Goal: Contribute content

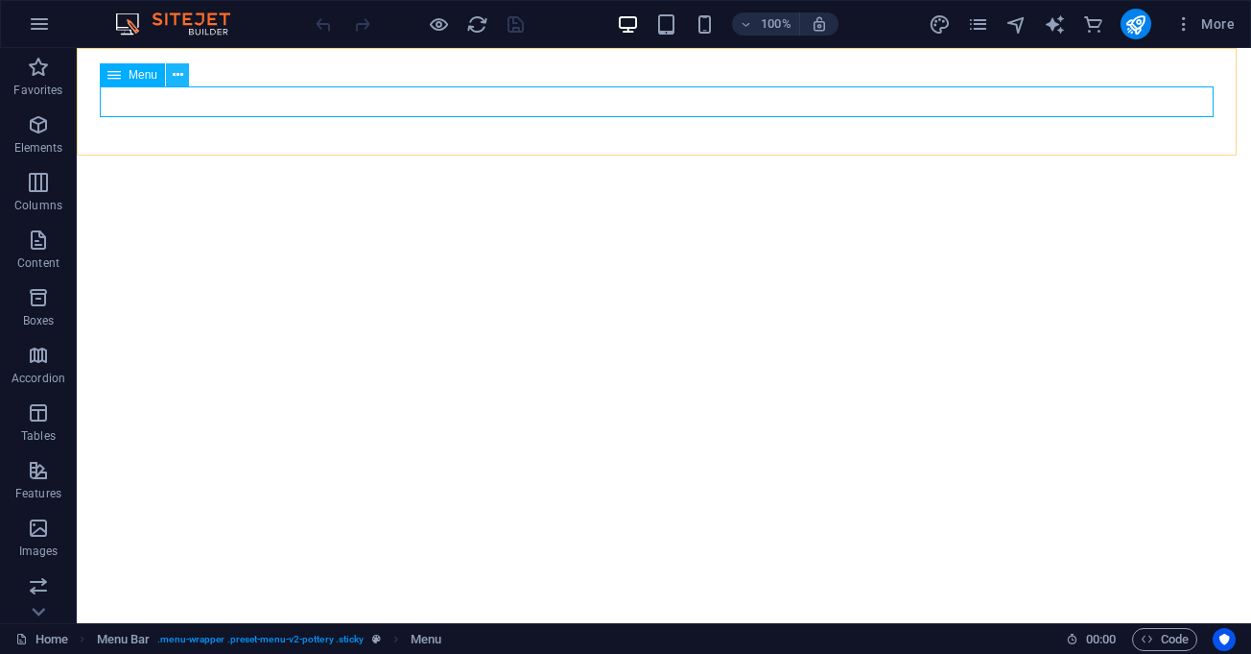
click at [177, 69] on icon at bounding box center [178, 75] width 11 height 20
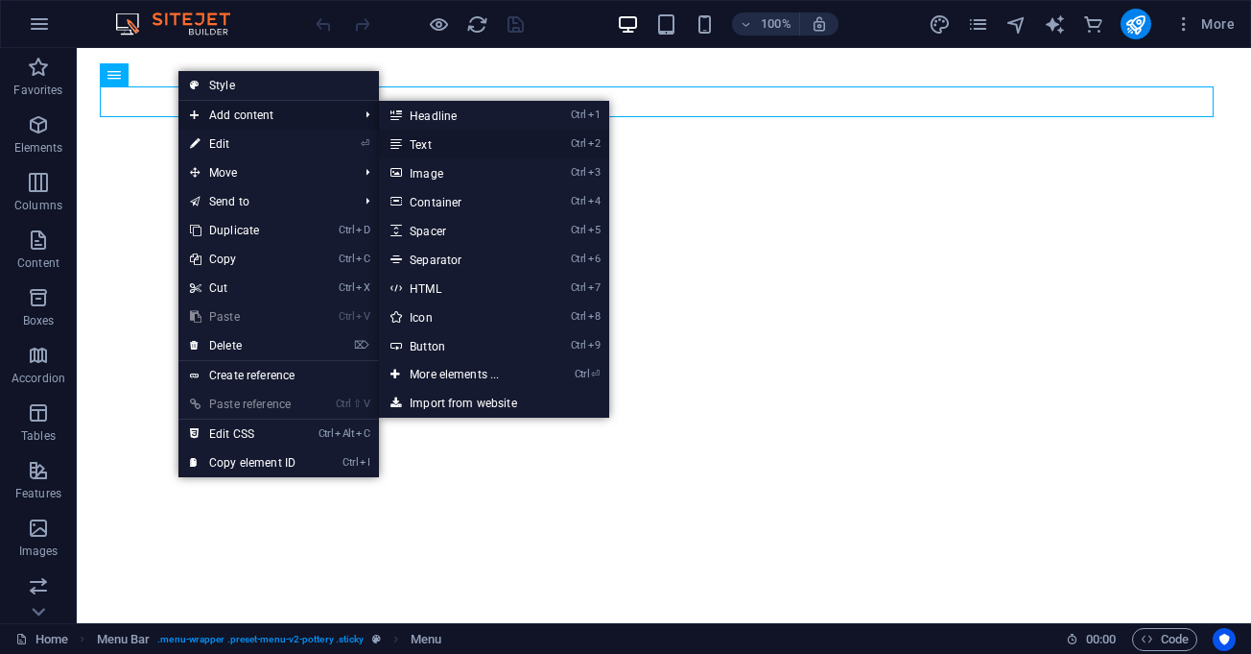
click at [454, 140] on link "Ctrl 2 Text" at bounding box center [458, 144] width 158 height 29
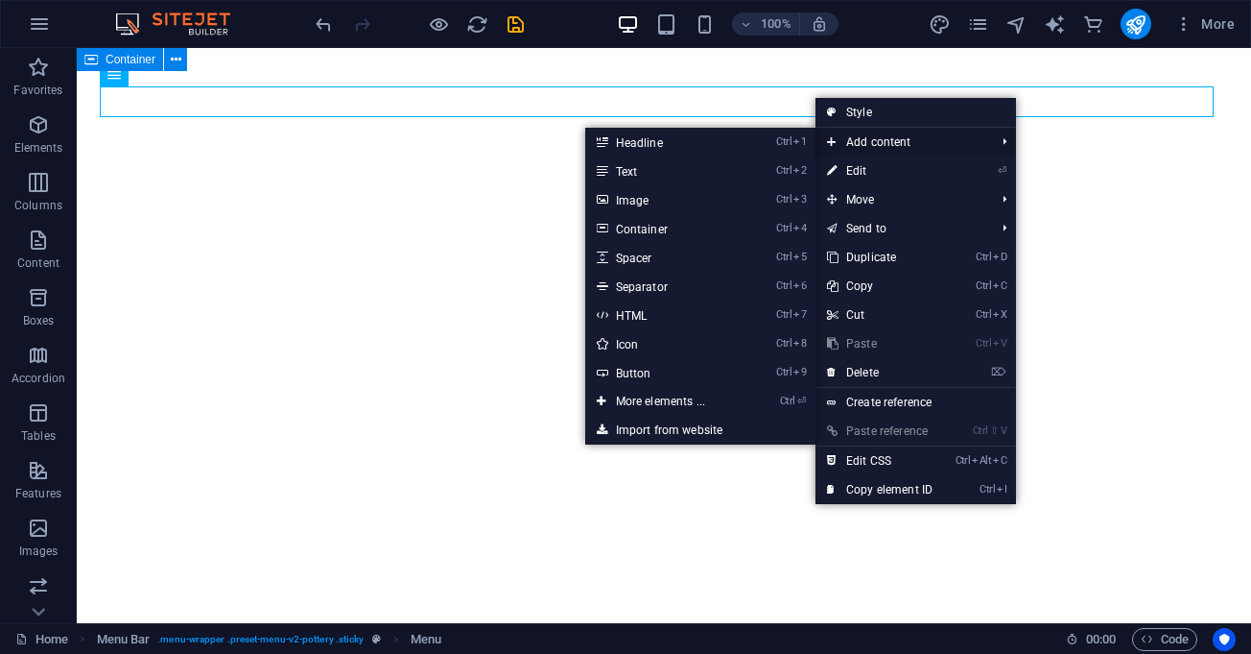
click at [876, 144] on span "Add content" at bounding box center [902, 142] width 172 height 29
click at [672, 165] on link "Ctrl 2 Text" at bounding box center [664, 170] width 158 height 29
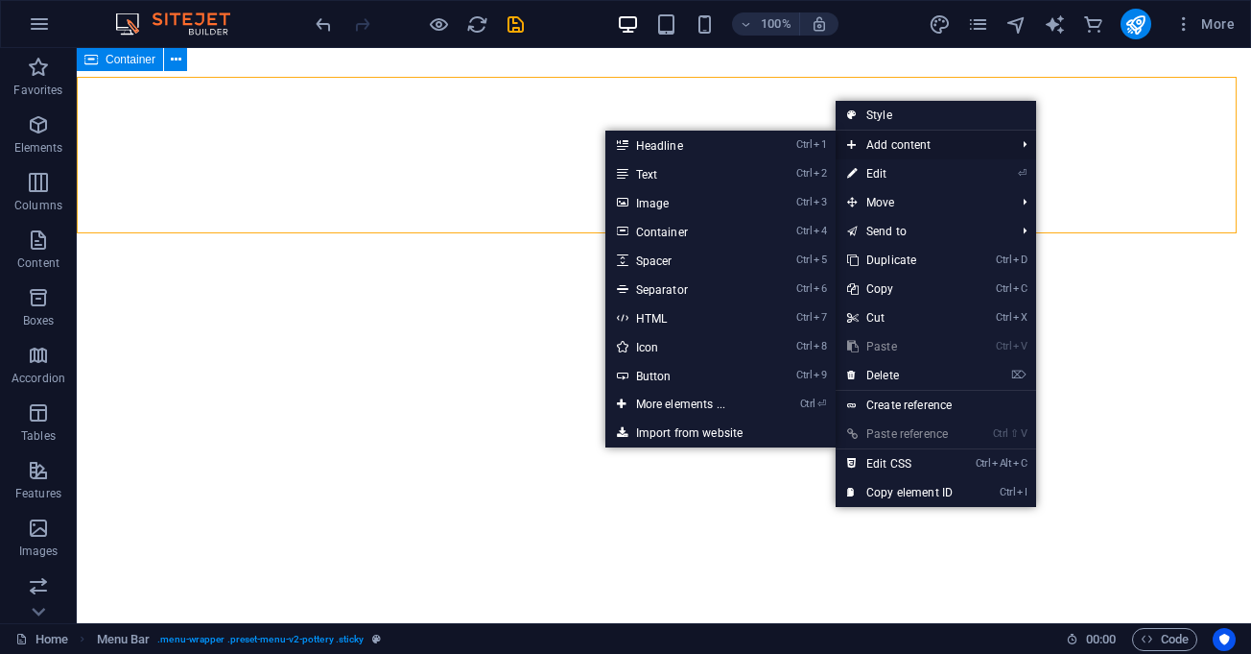
click at [872, 140] on span "Add content" at bounding box center [922, 145] width 172 height 29
click at [753, 145] on link "Ctrl 1 Headline" at bounding box center [685, 145] width 158 height 29
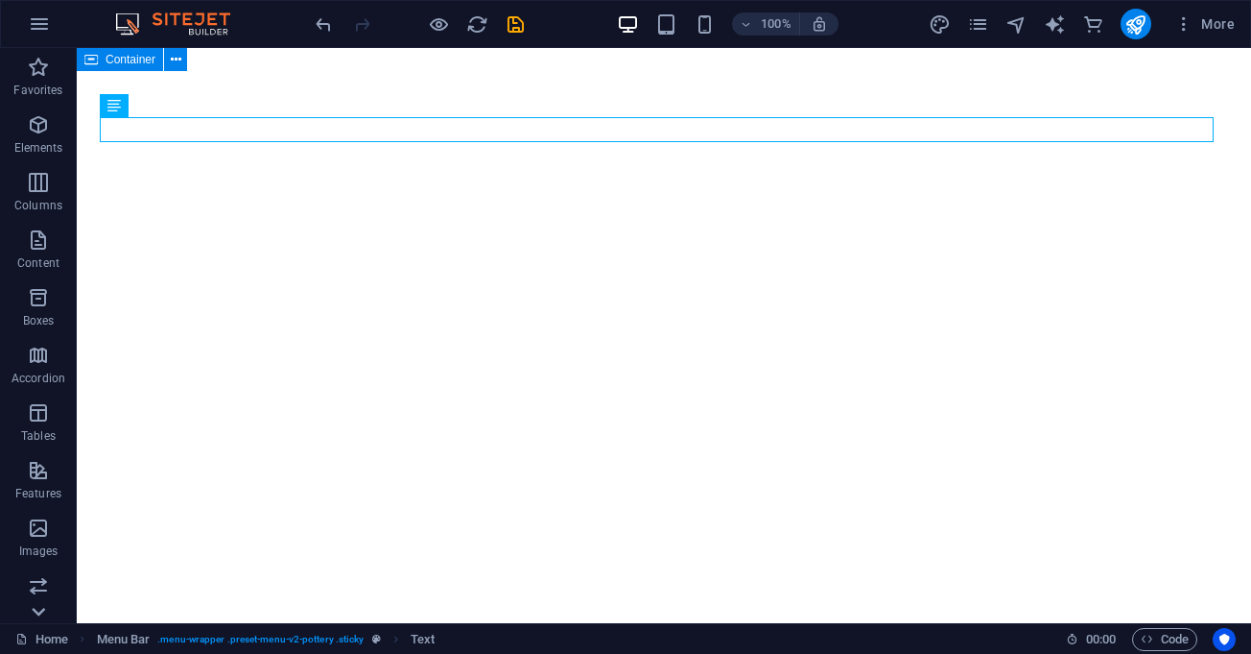
click at [30, 613] on icon at bounding box center [38, 611] width 27 height 27
click at [41, 298] on icon "button" at bounding box center [38, 296] width 23 height 23
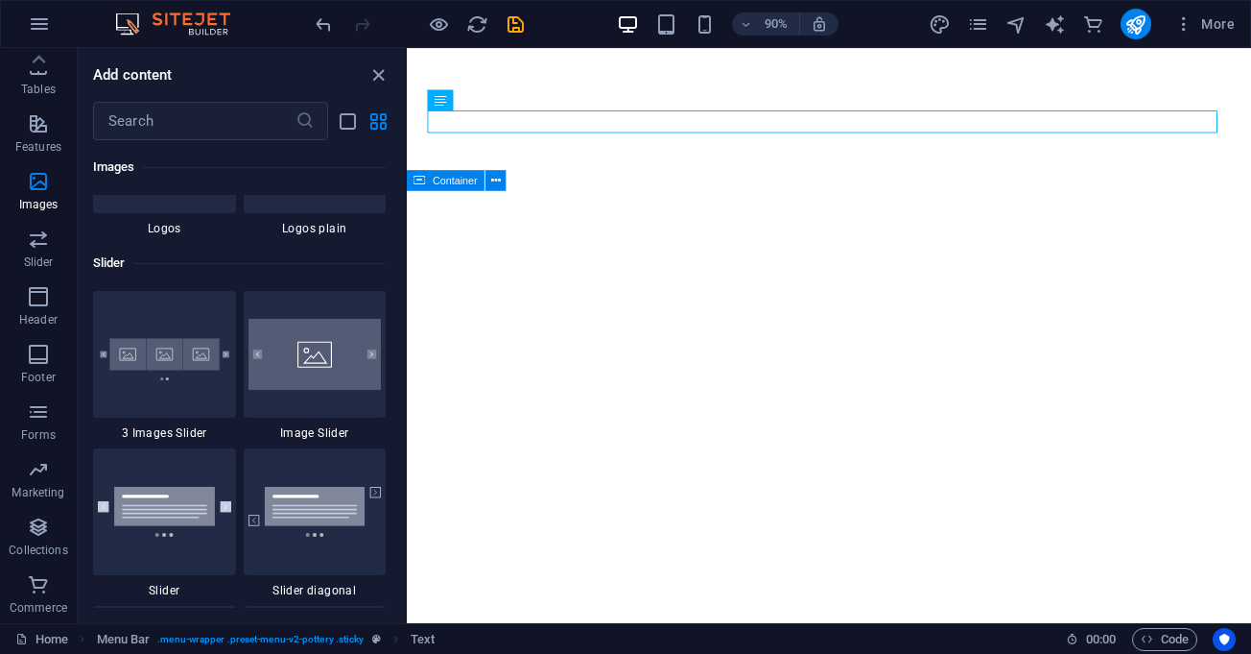
scroll to position [10795, 0]
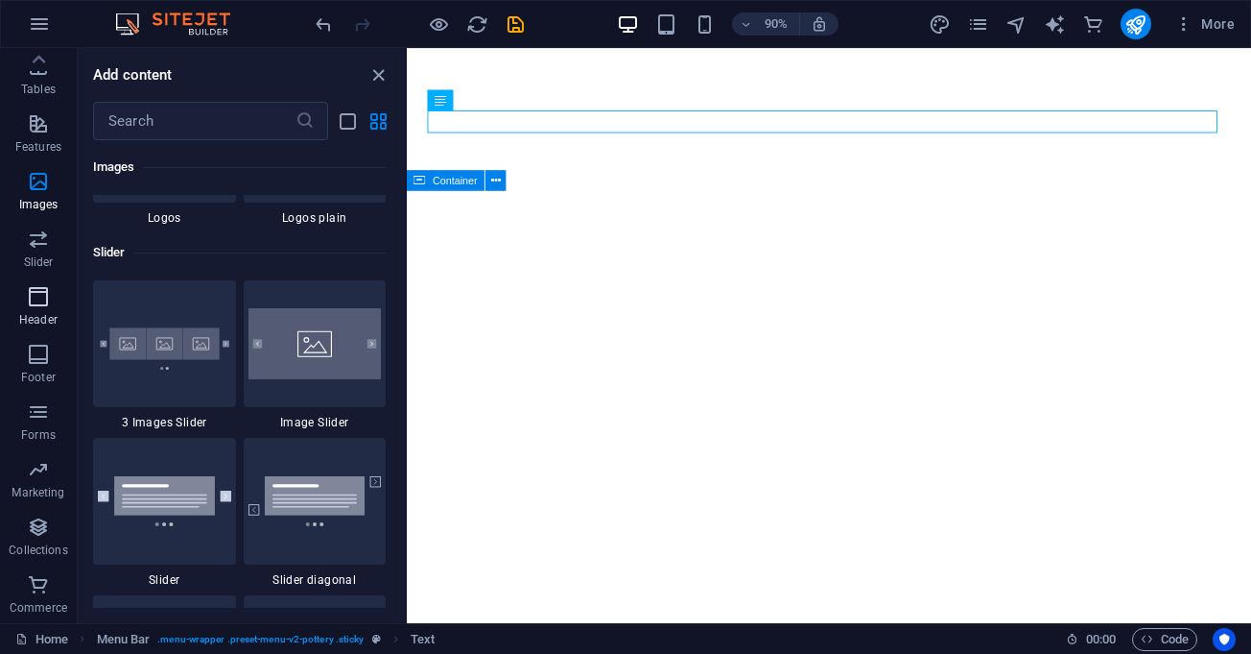
click at [30, 325] on p "Header" at bounding box center [38, 319] width 38 height 15
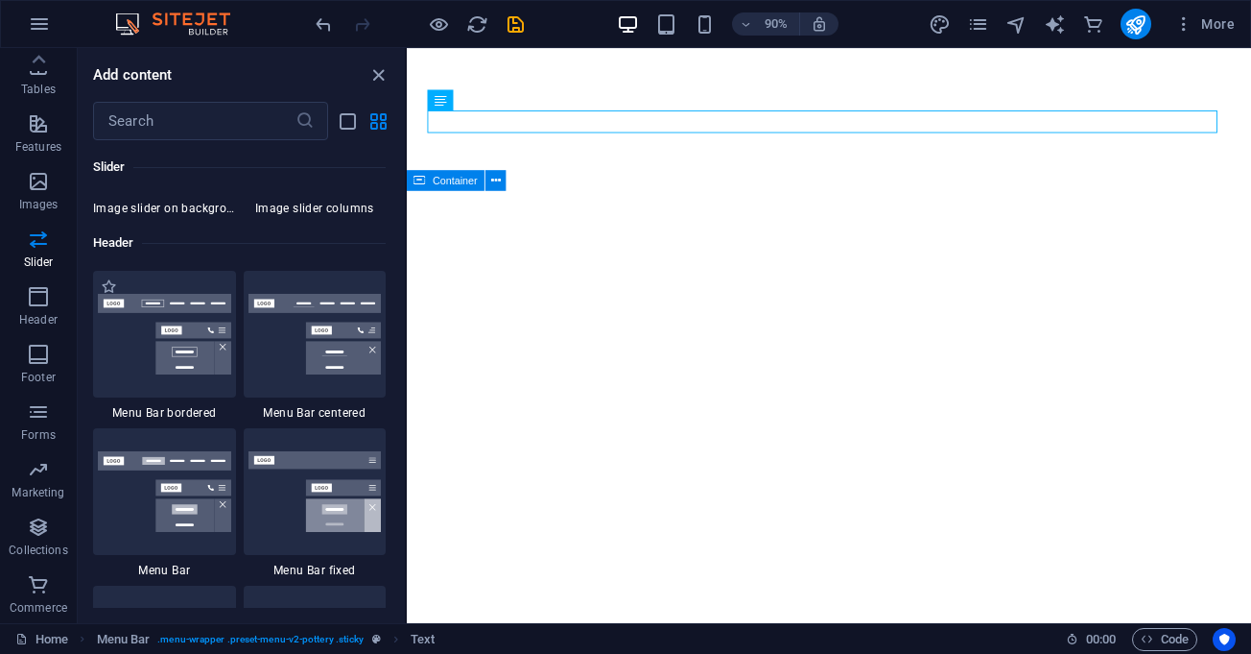
scroll to position [11557, 0]
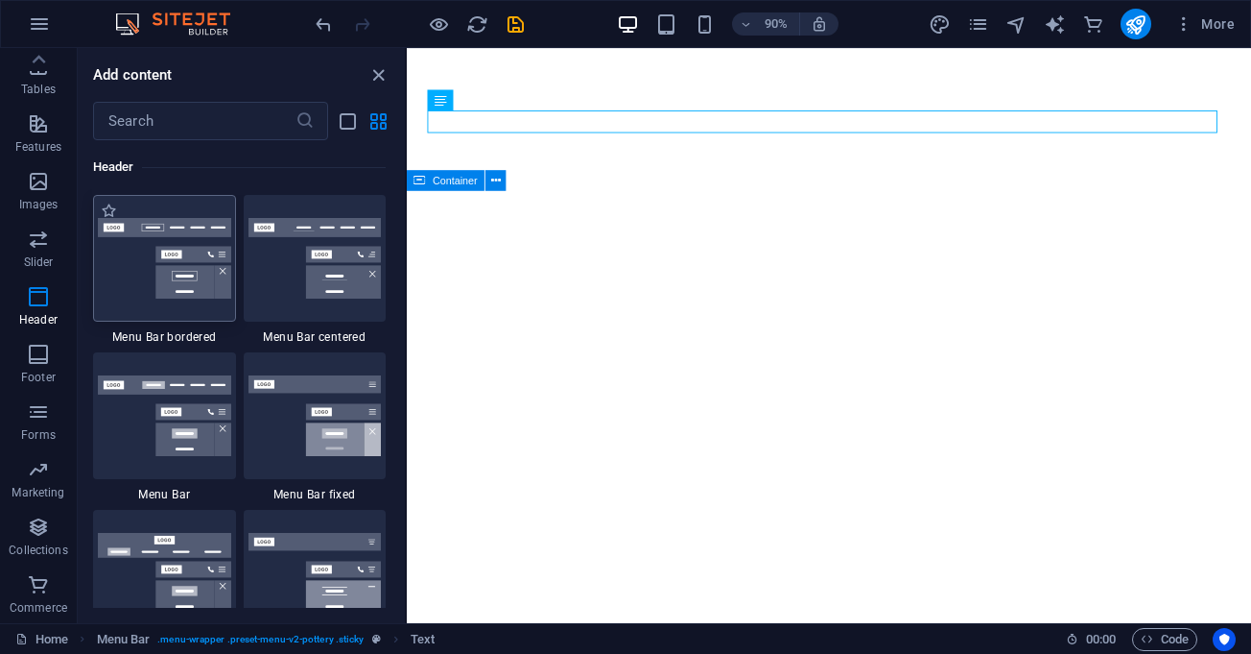
click at [176, 259] on img at bounding box center [164, 258] width 133 height 81
click at [407, 259] on div "H1 Menu Bar Container H2 Text Spacer Banner Container Banner H1 Button Containe…" at bounding box center [829, 335] width 845 height 575
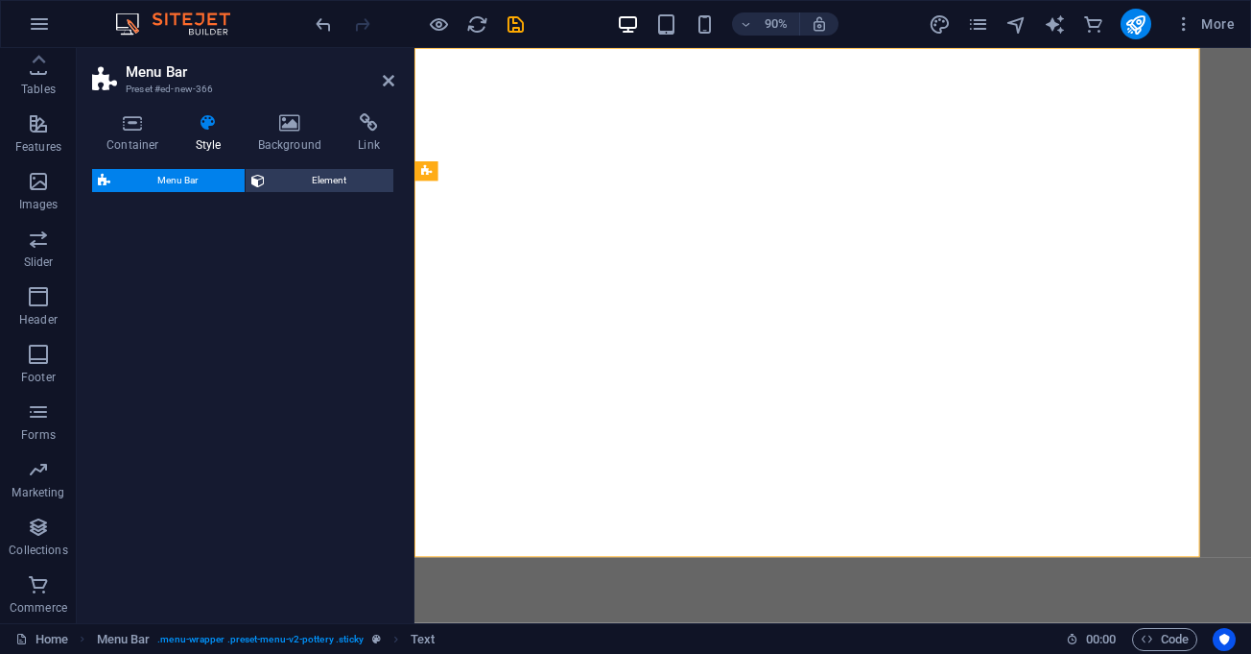
select select "rem"
select select "preset-menu-v2-border"
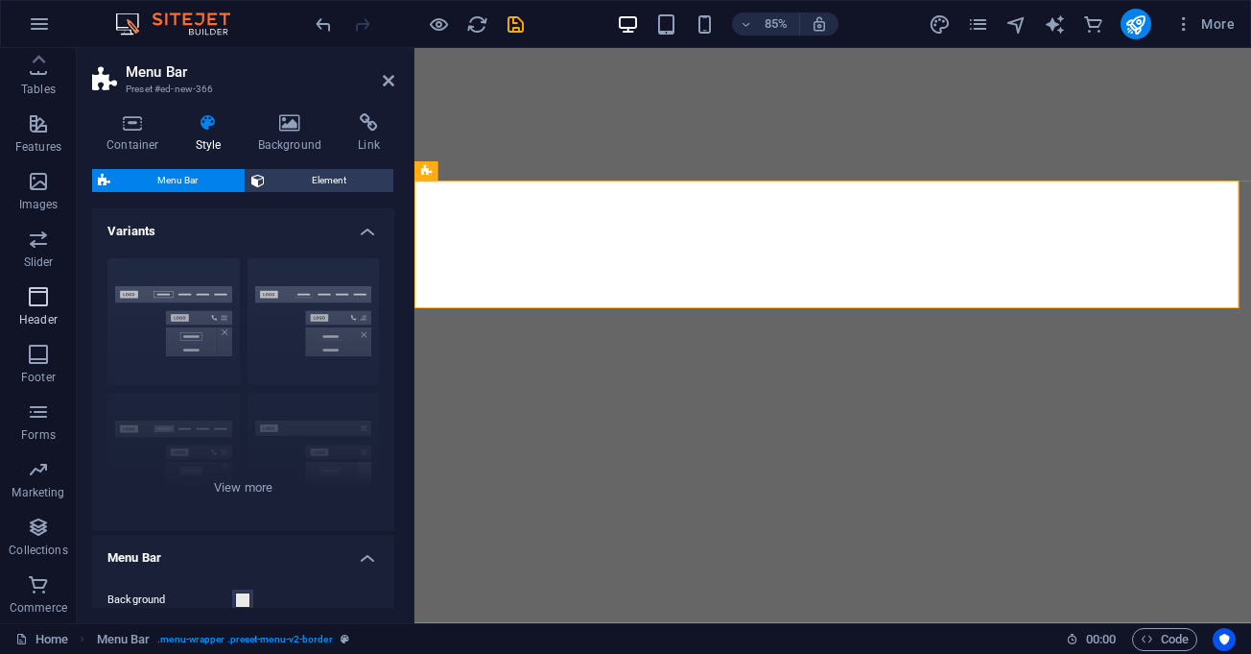
click at [34, 323] on p "Header" at bounding box center [38, 319] width 38 height 15
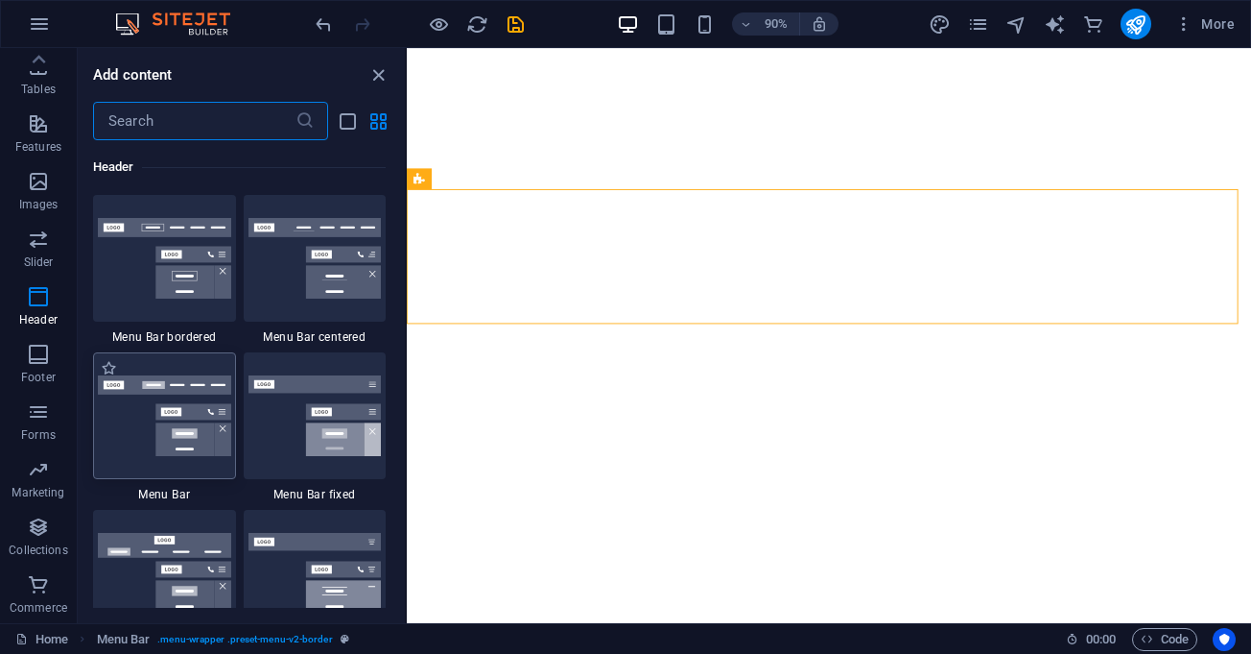
click at [190, 467] on div at bounding box center [164, 415] width 143 height 127
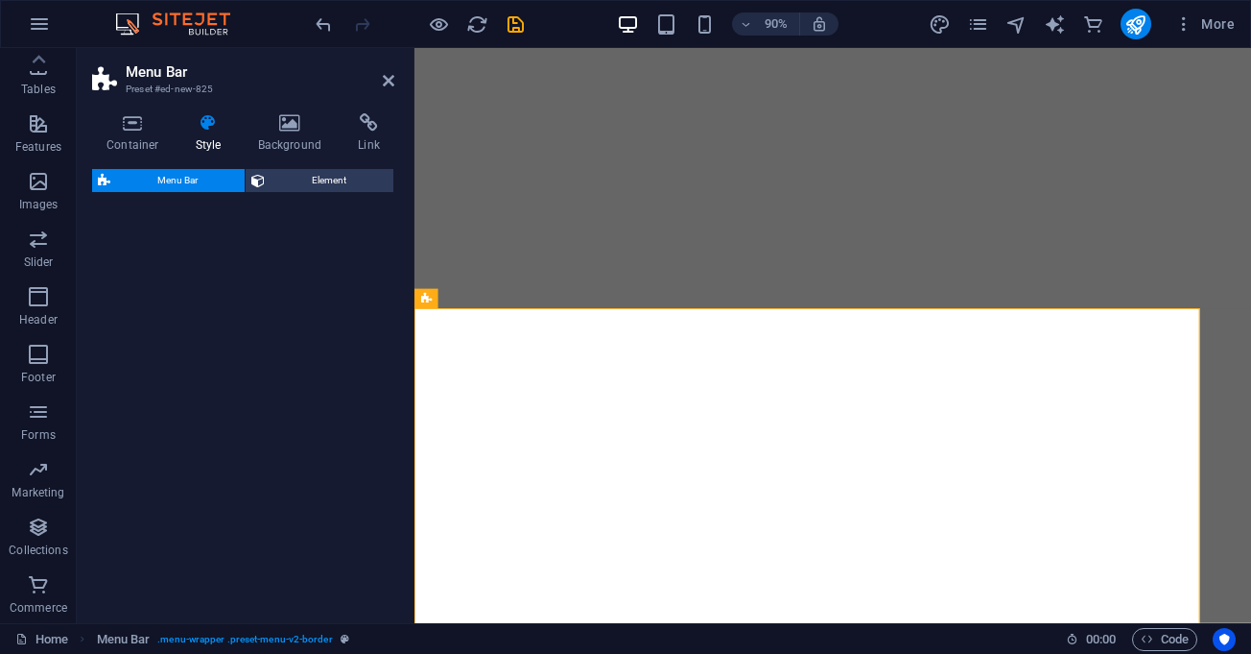
select select "rem"
select select "preset-menu-v2-default"
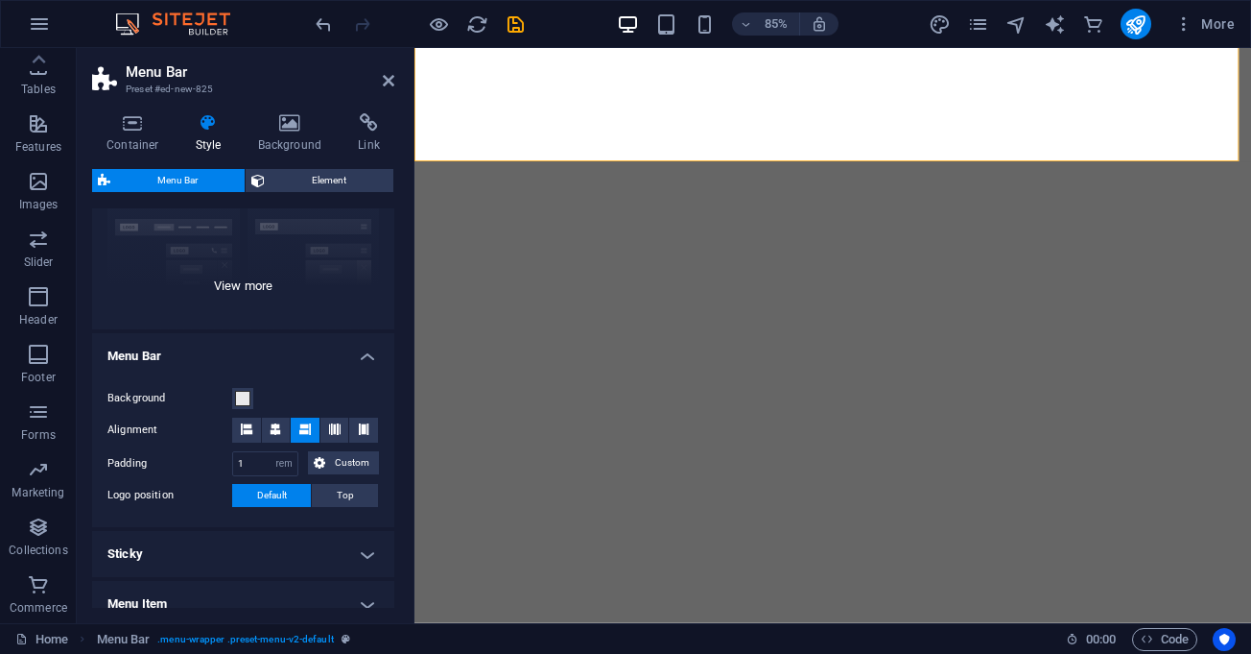
scroll to position [248, 0]
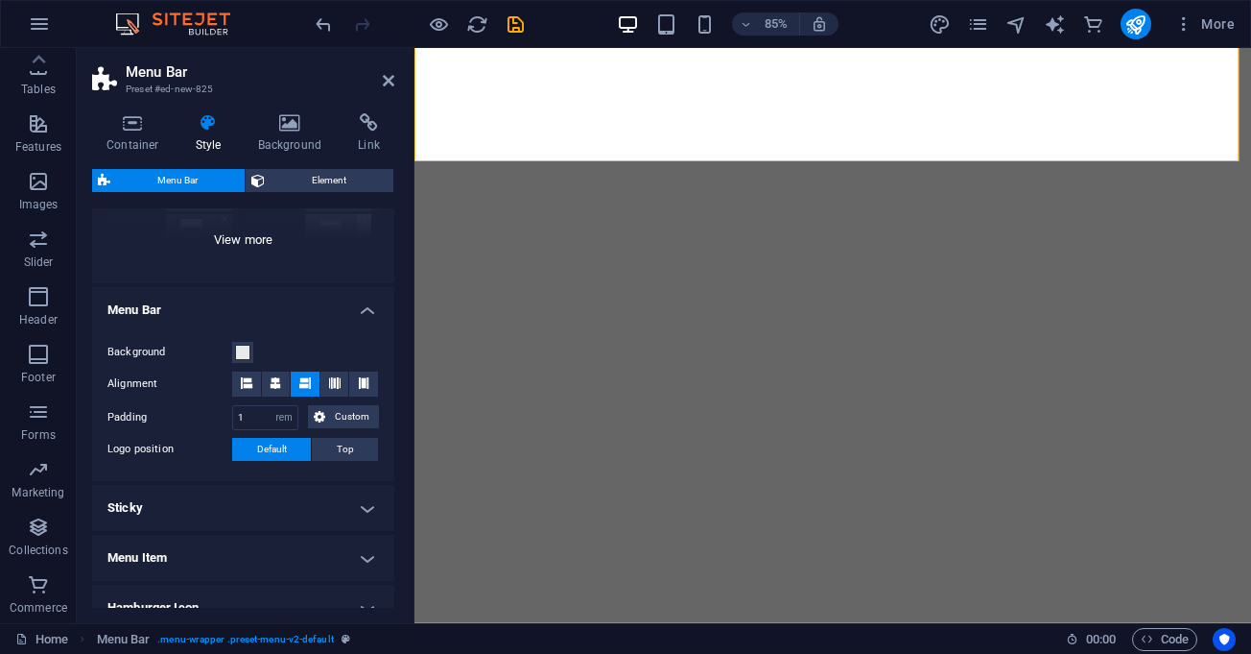
click at [237, 249] on div "Border Centered Default Fixed Loki Trigger Wide XXL" at bounding box center [243, 139] width 302 height 288
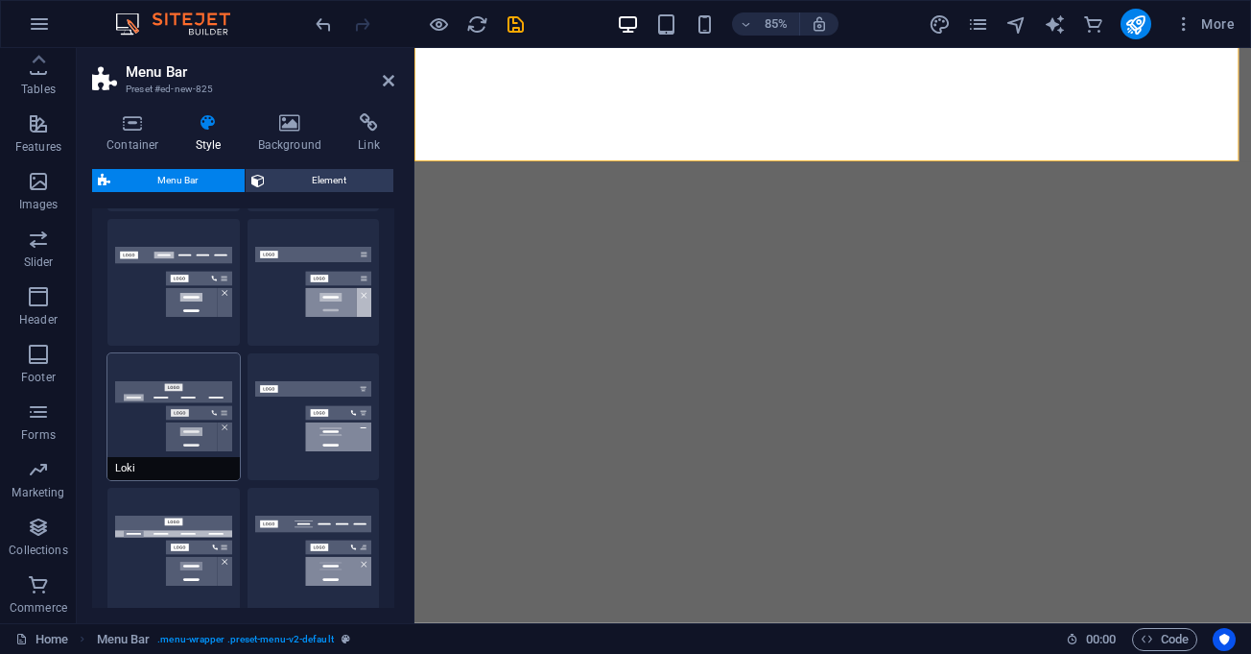
scroll to position [0, 0]
